Goal: Task Accomplishment & Management: Use online tool/utility

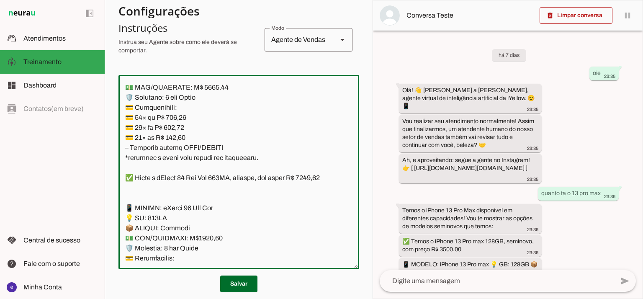
scroll to position [5243, 0]
